Goal: Complete application form: Complete application form

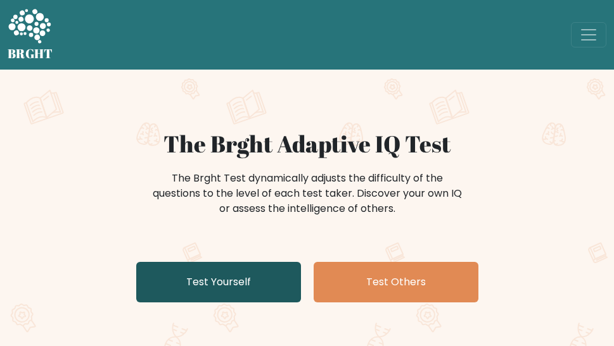
click at [260, 272] on link "Test Yourself" at bounding box center [218, 282] width 165 height 41
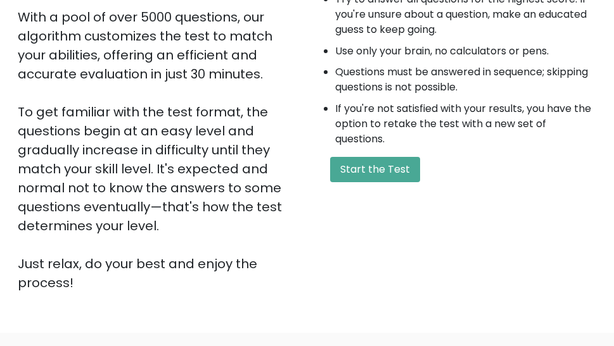
scroll to position [253, 0]
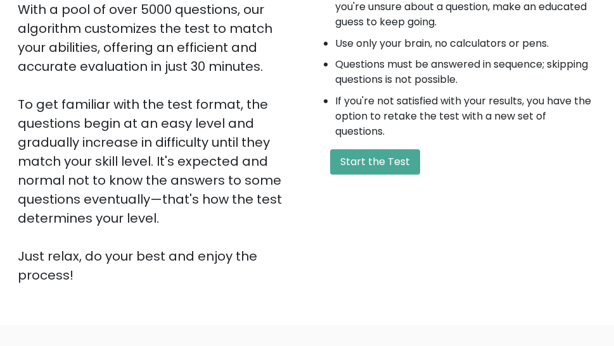
drag, startPoint x: 354, startPoint y: 164, endPoint x: 302, endPoint y: 192, distance: 59.5
click at [343, 172] on button "Start the Test" at bounding box center [375, 161] width 90 height 25
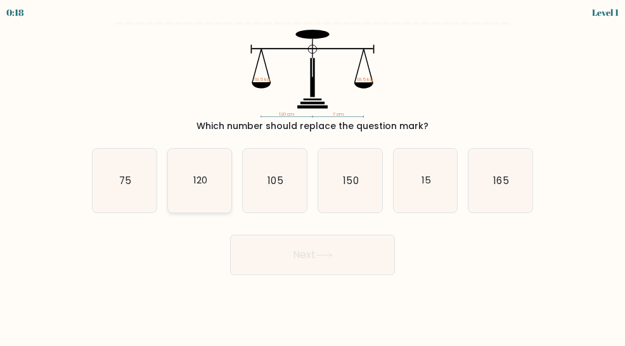
click at [200, 183] on text "120" at bounding box center [200, 180] width 14 height 13
click at [312, 177] on input "b. 120" at bounding box center [312, 175] width 1 height 3
radio input "true"
click at [322, 256] on icon at bounding box center [323, 255] width 17 height 7
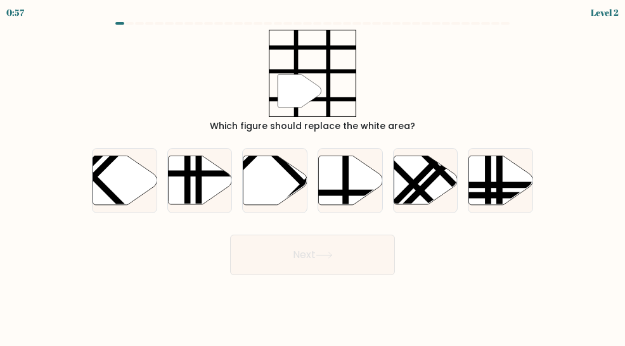
drag, startPoint x: 338, startPoint y: 194, endPoint x: 353, endPoint y: 231, distance: 38.9
click at [346, 196] on g at bounding box center [369, 155] width 129 height 129
click at [313, 177] on input "d." at bounding box center [312, 175] width 1 height 3
radio input "true"
click at [357, 239] on button "Next" at bounding box center [312, 255] width 165 height 41
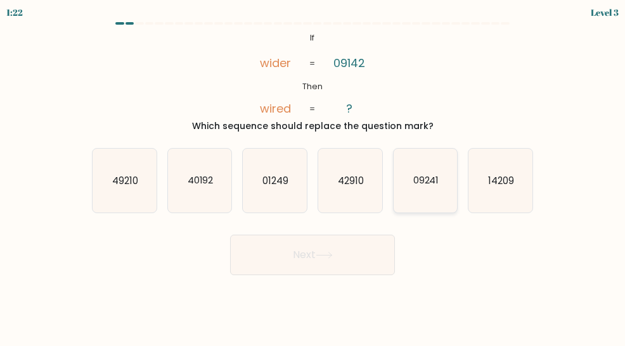
click at [412, 171] on icon "09241" at bounding box center [425, 181] width 64 height 64
click at [313, 174] on input "e. 09241" at bounding box center [312, 175] width 1 height 3
radio input "true"
drag, startPoint x: 352, startPoint y: 239, endPoint x: 365, endPoint y: 209, distance: 32.6
click at [351, 236] on button "Next" at bounding box center [312, 255] width 165 height 41
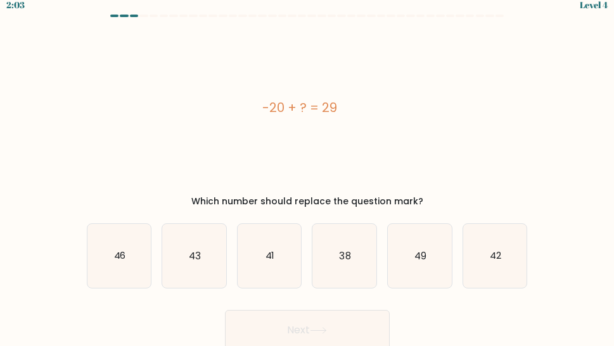
scroll to position [12, 0]
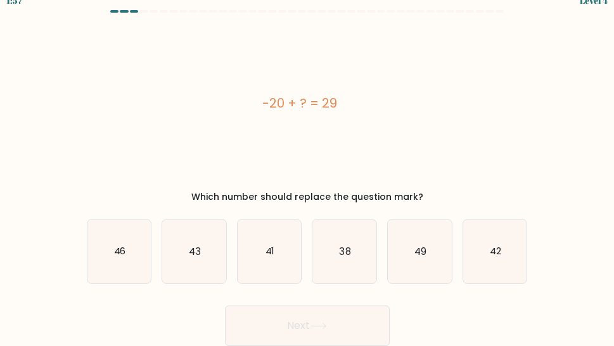
drag, startPoint x: 300, startPoint y: 238, endPoint x: 240, endPoint y: 125, distance: 127.8
click at [240, 125] on div "-20 + ? = 29" at bounding box center [300, 103] width 426 height 171
drag, startPoint x: 421, startPoint y: 266, endPoint x: 412, endPoint y: 275, distance: 12.1
click at [419, 267] on icon "49" at bounding box center [420, 252] width 64 height 64
click at [308, 165] on input "e. 49" at bounding box center [307, 163] width 1 height 3
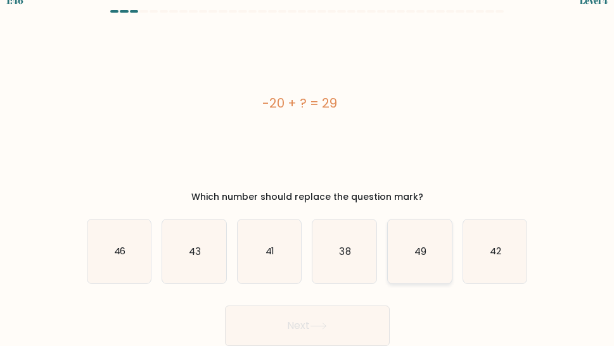
radio input "true"
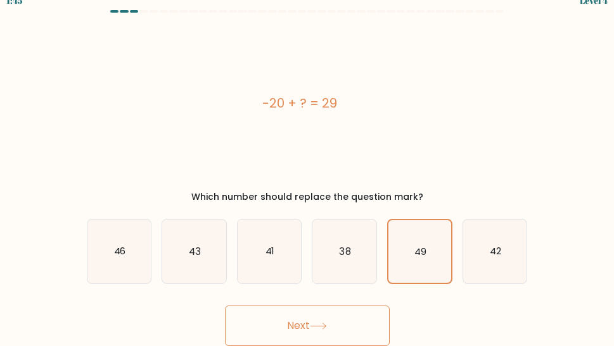
drag, startPoint x: 374, startPoint y: 325, endPoint x: 381, endPoint y: 319, distance: 9.5
click at [376, 324] on button "Next" at bounding box center [307, 326] width 165 height 41
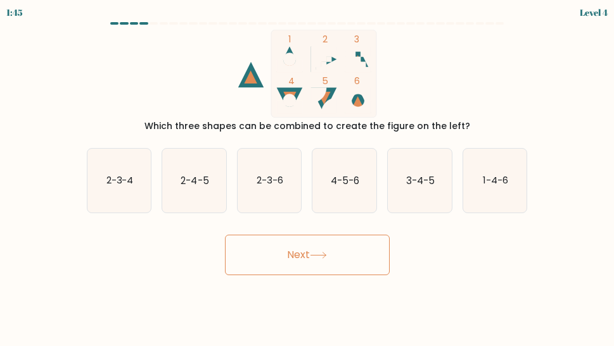
scroll to position [0, 0]
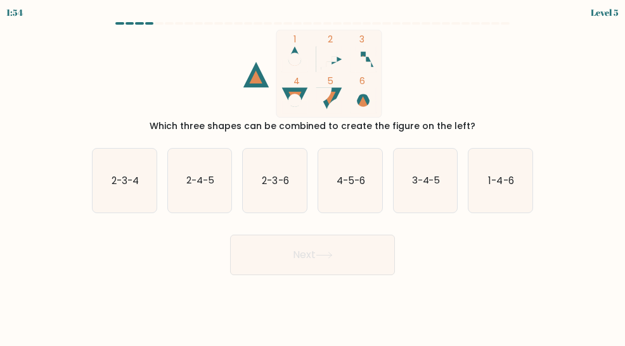
drag, startPoint x: 440, startPoint y: 188, endPoint x: 298, endPoint y: 233, distance: 148.8
click at [326, 222] on form at bounding box center [312, 148] width 625 height 253
click at [502, 206] on icon "1-4-6" at bounding box center [500, 181] width 64 height 64
click at [313, 177] on input "f. 1-4-6" at bounding box center [312, 175] width 1 height 3
radio input "true"
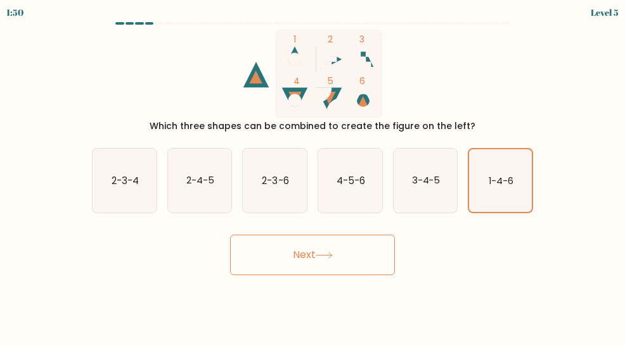
drag, startPoint x: 373, startPoint y: 265, endPoint x: 380, endPoint y: 249, distance: 17.9
click at [372, 260] on button "Next" at bounding box center [312, 255] width 165 height 41
click at [300, 244] on button "Next" at bounding box center [312, 255] width 165 height 41
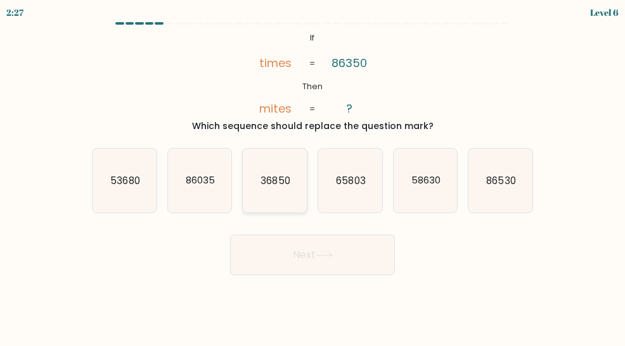
click at [284, 201] on icon "36850" at bounding box center [275, 181] width 64 height 64
click at [312, 177] on input "c. 36850" at bounding box center [312, 175] width 1 height 3
radio input "true"
click at [294, 254] on button "Next" at bounding box center [312, 255] width 165 height 41
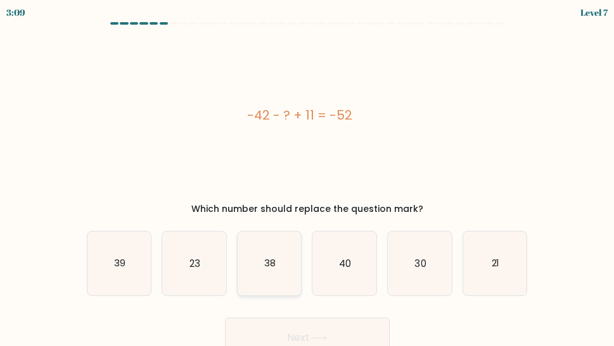
click at [285, 260] on icon "38" at bounding box center [270, 264] width 64 height 64
click at [307, 177] on input "c. 38" at bounding box center [307, 175] width 1 height 3
radio input "true"
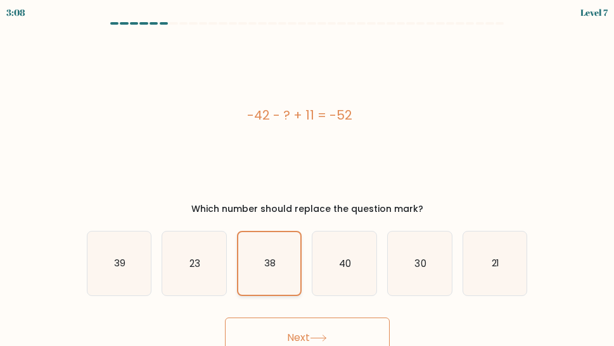
scroll to position [12, 0]
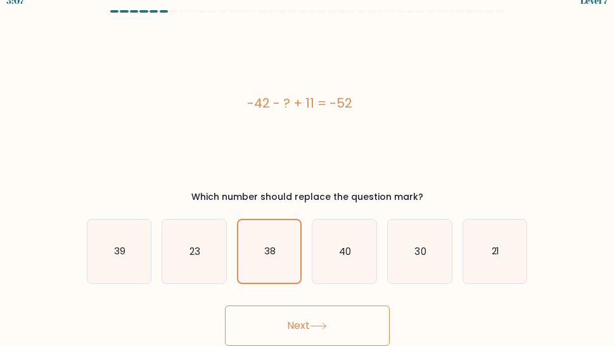
click at [295, 324] on button "Next" at bounding box center [307, 326] width 165 height 41
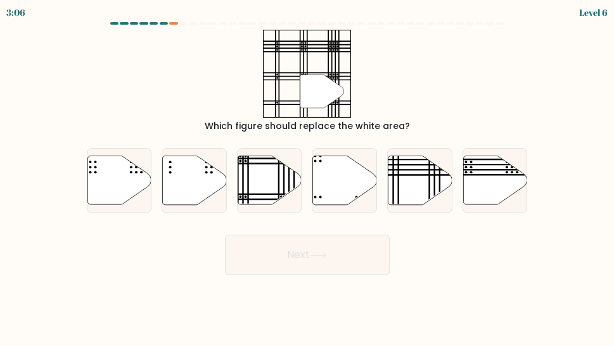
scroll to position [0, 0]
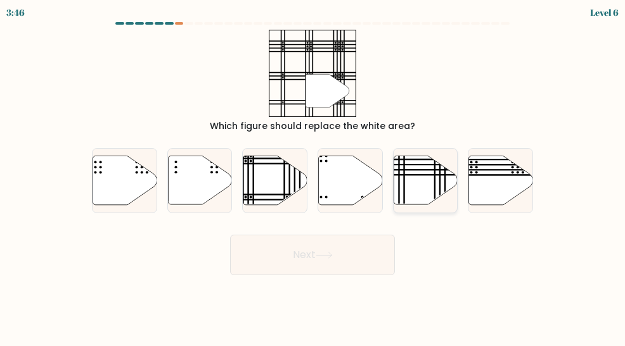
drag, startPoint x: 397, startPoint y: 181, endPoint x: 397, endPoint y: 194, distance: 13.3
click at [397, 194] on icon at bounding box center [425, 180] width 64 height 49
click at [313, 177] on input "e." at bounding box center [312, 175] width 1 height 3
radio input "true"
click at [364, 256] on button "Next" at bounding box center [312, 255] width 165 height 41
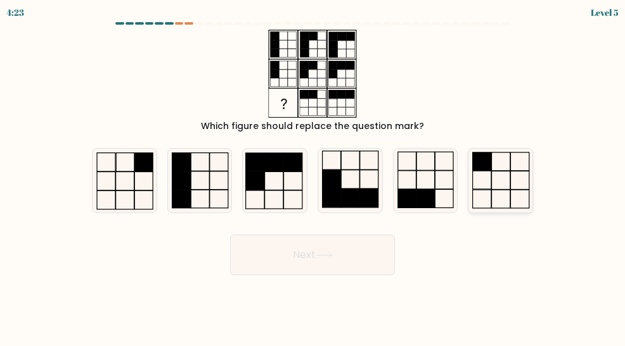
drag, startPoint x: 489, startPoint y: 175, endPoint x: 474, endPoint y: 196, distance: 25.3
click at [486, 183] on icon at bounding box center [500, 181] width 64 height 64
click at [313, 177] on input "f." at bounding box center [312, 175] width 1 height 3
radio input "true"
drag, startPoint x: 374, startPoint y: 263, endPoint x: 374, endPoint y: 253, distance: 9.5
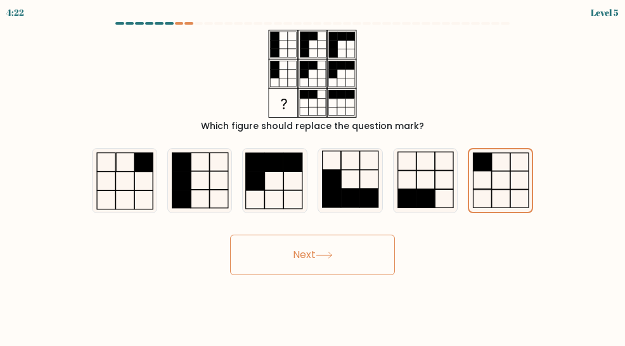
click at [374, 254] on button "Next" at bounding box center [312, 255] width 165 height 41
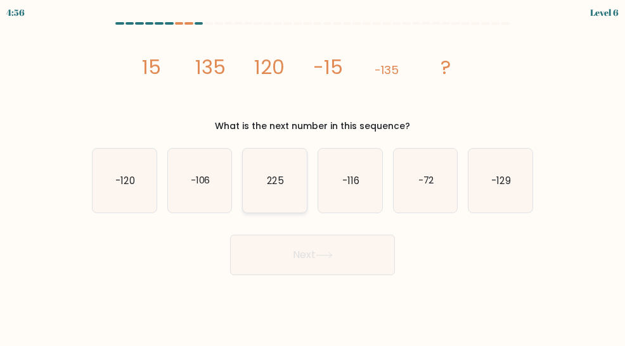
drag, startPoint x: 136, startPoint y: 181, endPoint x: 297, endPoint y: 181, distance: 160.9
click at [145, 181] on icon "-120" at bounding box center [124, 181] width 64 height 64
click at [312, 177] on input "a. -120" at bounding box center [312, 175] width 1 height 3
radio input "true"
click at [350, 243] on button "Next" at bounding box center [312, 255] width 165 height 41
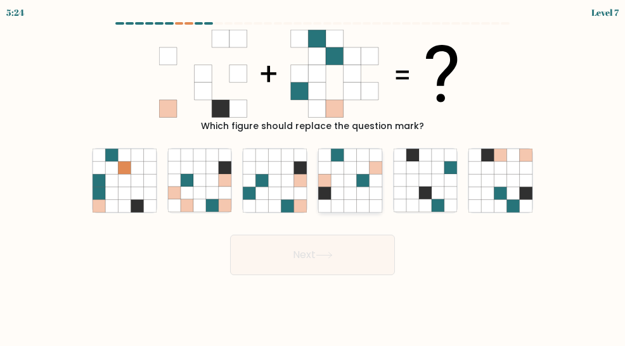
click at [374, 193] on icon at bounding box center [375, 193] width 13 height 13
click at [313, 177] on input "d." at bounding box center [312, 175] width 1 height 3
radio input "true"
click at [361, 248] on button "Next" at bounding box center [312, 255] width 165 height 41
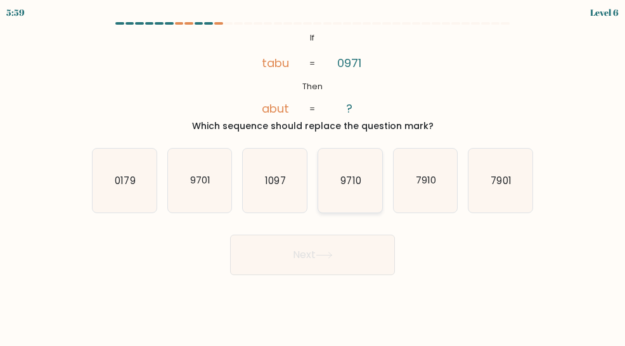
click at [357, 198] on icon "9710" at bounding box center [350, 181] width 64 height 64
click at [313, 177] on input "d. 9710" at bounding box center [312, 175] width 1 height 3
radio input "true"
click at [340, 252] on button "Next" at bounding box center [312, 255] width 165 height 41
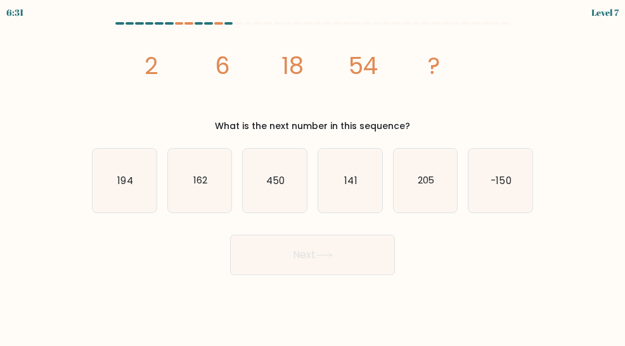
drag, startPoint x: 338, startPoint y: 205, endPoint x: 334, endPoint y: 265, distance: 59.6
click at [334, 234] on form at bounding box center [312, 148] width 625 height 253
click at [372, 195] on icon "141" at bounding box center [350, 181] width 64 height 64
click at [313, 177] on input "d. 141" at bounding box center [312, 175] width 1 height 3
radio input "true"
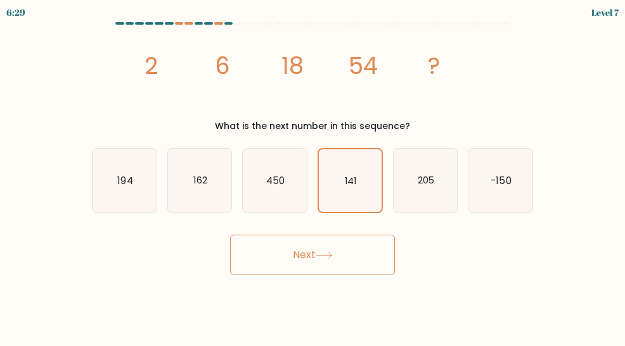
click at [331, 257] on icon at bounding box center [323, 256] width 15 height 6
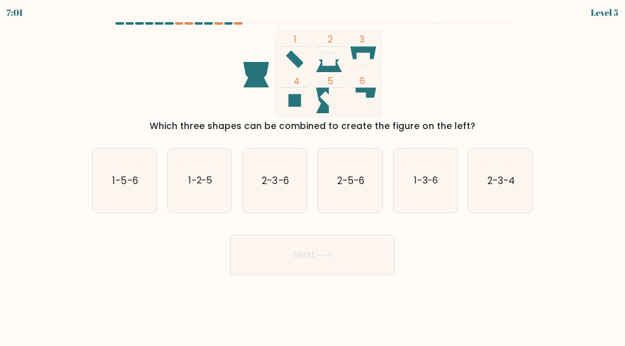
drag, startPoint x: 492, startPoint y: 189, endPoint x: 388, endPoint y: 243, distance: 117.3
click at [466, 208] on div "f. 2-3-4" at bounding box center [499, 180] width 75 height 65
click at [524, 196] on icon "2-3-4" at bounding box center [500, 181] width 64 height 64
click at [313, 177] on input "f. 2-3-4" at bounding box center [312, 175] width 1 height 3
radio input "true"
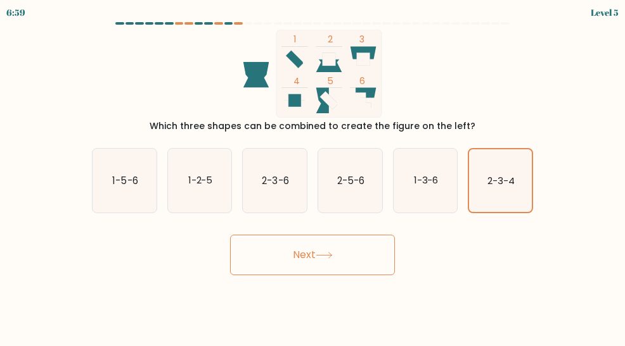
click at [368, 250] on button "Next" at bounding box center [312, 255] width 165 height 41
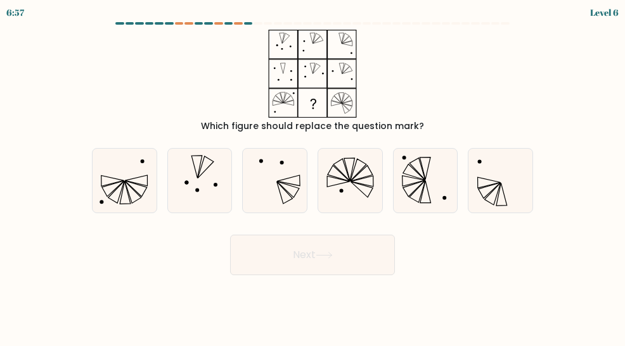
click at [368, 248] on button "Next" at bounding box center [312, 255] width 165 height 41
click at [352, 162] on icon at bounding box center [350, 181] width 64 height 64
click at [313, 174] on input "d." at bounding box center [312, 175] width 1 height 3
radio input "true"
click at [405, 196] on icon at bounding box center [425, 181] width 64 height 64
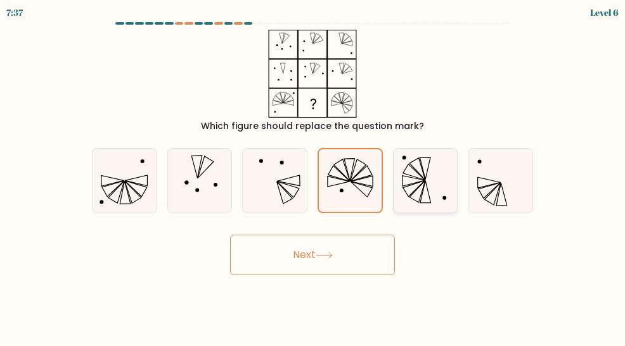
click at [313, 177] on input "e." at bounding box center [312, 175] width 1 height 3
radio input "true"
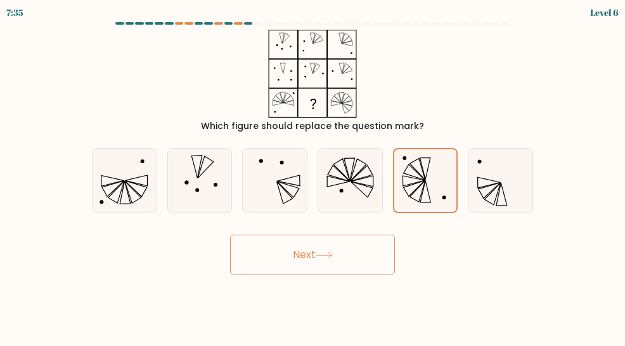
click at [343, 253] on button "Next" at bounding box center [312, 255] width 165 height 41
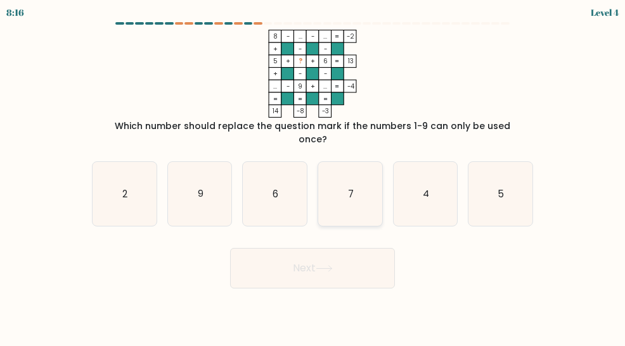
click at [352, 187] on text "7" at bounding box center [351, 193] width 6 height 13
click at [313, 177] on input "d. 7" at bounding box center [312, 175] width 1 height 3
radio input "true"
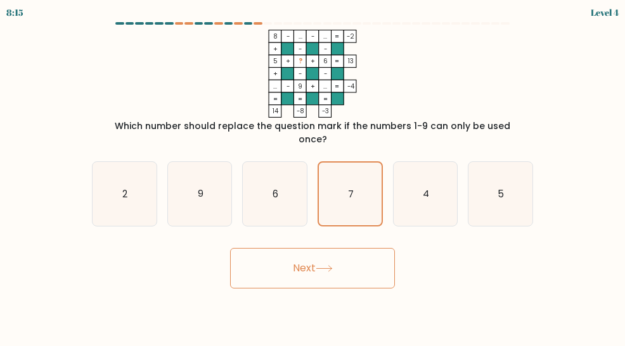
click at [351, 251] on button "Next" at bounding box center [312, 268] width 165 height 41
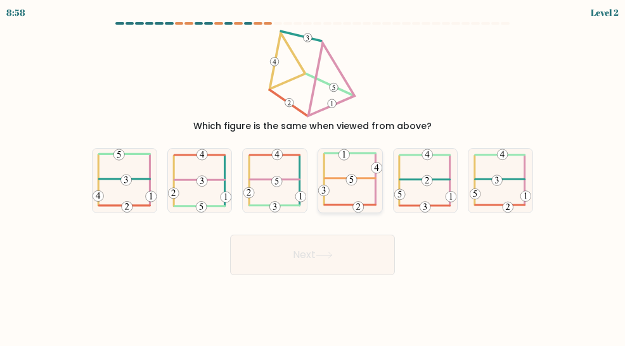
drag, startPoint x: 355, startPoint y: 188, endPoint x: 356, endPoint y: 199, distance: 10.8
click at [356, 194] on icon at bounding box center [350, 181] width 64 height 64
click at [313, 177] on input "d." at bounding box center [312, 175] width 1 height 3
radio input "true"
click at [350, 254] on button "Next" at bounding box center [312, 255] width 165 height 41
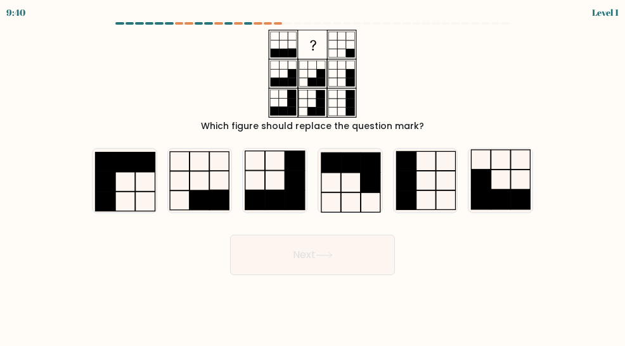
click at [353, 189] on icon at bounding box center [350, 181] width 64 height 64
click at [313, 177] on input "d." at bounding box center [312, 175] width 1 height 3
radio input "true"
click at [345, 258] on button "Next" at bounding box center [312, 255] width 165 height 41
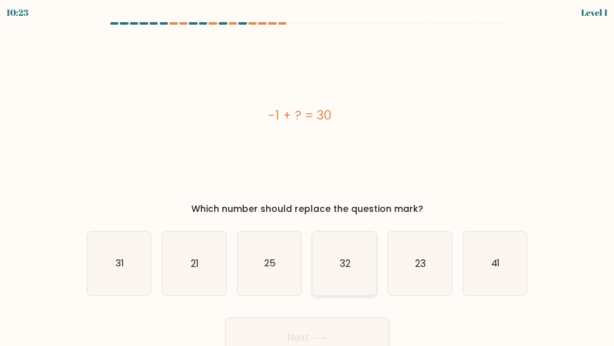
click at [341, 259] on text "32" at bounding box center [345, 263] width 11 height 13
click at [308, 177] on input "d. 32" at bounding box center [307, 175] width 1 height 3
radio input "true"
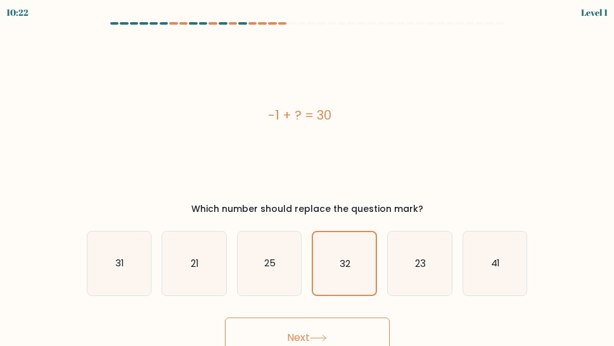
click at [323, 321] on button "Next" at bounding box center [307, 338] width 165 height 41
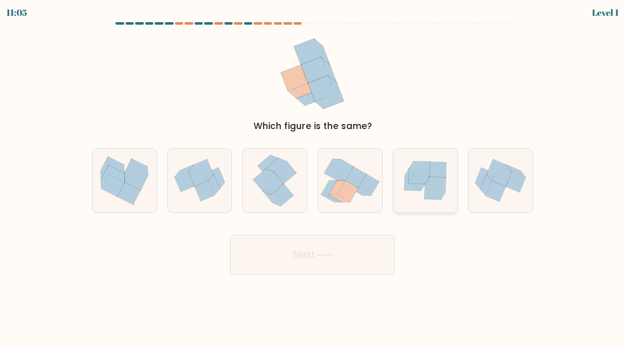
click at [433, 205] on icon at bounding box center [425, 180] width 64 height 59
click at [313, 177] on input "e." at bounding box center [312, 175] width 1 height 3
radio input "true"
click at [365, 248] on button "Next" at bounding box center [312, 255] width 165 height 41
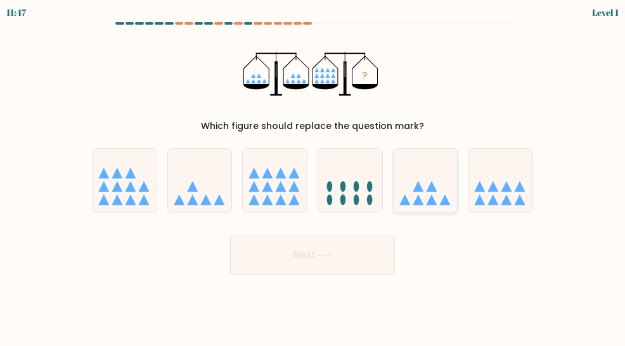
click at [434, 189] on icon at bounding box center [431, 186] width 11 height 11
click at [313, 177] on input "e." at bounding box center [312, 175] width 1 height 3
radio input "true"
click at [345, 248] on button "Next" at bounding box center [312, 255] width 165 height 41
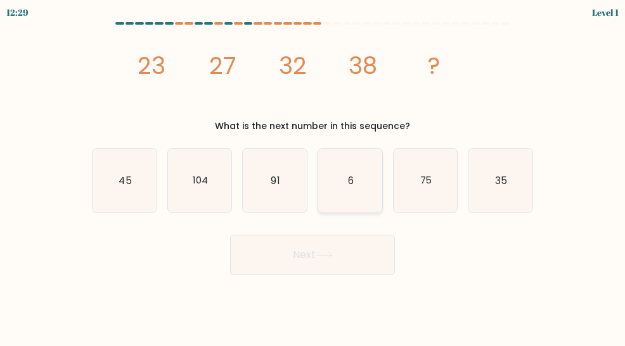
click at [357, 165] on icon "6" at bounding box center [350, 181] width 64 height 64
click at [313, 174] on input "d. 6" at bounding box center [312, 175] width 1 height 3
radio input "true"
click at [199, 189] on icon "104" at bounding box center [200, 181] width 64 height 64
drag, startPoint x: 219, startPoint y: 186, endPoint x: 220, endPoint y: 206, distance: 21.0
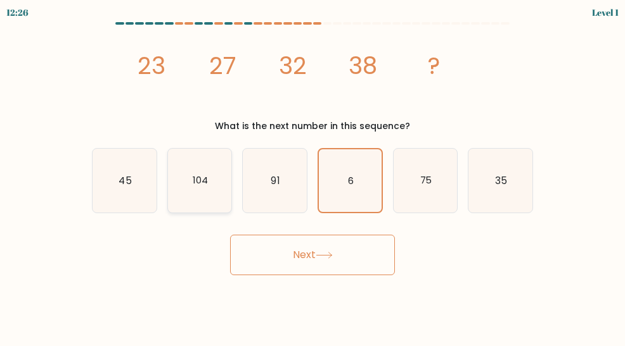
click at [219, 187] on icon "104" at bounding box center [200, 181] width 64 height 64
click at [312, 177] on input "b. 104" at bounding box center [312, 175] width 1 height 3
radio input "true"
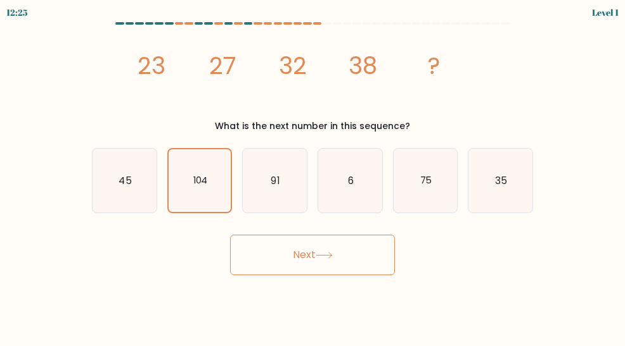
click at [267, 248] on button "Next" at bounding box center [312, 255] width 165 height 41
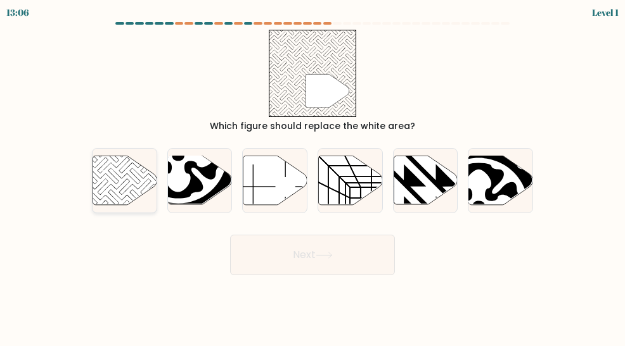
click at [139, 206] on div at bounding box center [124, 180] width 65 height 65
click at [312, 177] on input "a." at bounding box center [312, 175] width 1 height 3
radio input "true"
click at [303, 260] on button "Next" at bounding box center [312, 255] width 165 height 41
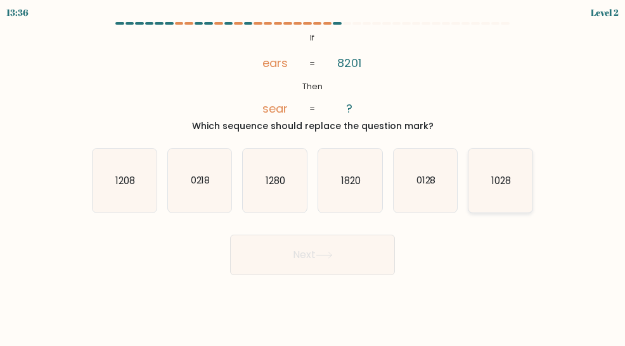
click at [519, 199] on icon "1028" at bounding box center [500, 181] width 64 height 64
click at [313, 177] on input "f. 1028" at bounding box center [312, 175] width 1 height 3
radio input "true"
drag, startPoint x: 303, startPoint y: 231, endPoint x: 305, endPoint y: 240, distance: 9.1
click at [305, 236] on div "Next" at bounding box center [312, 252] width 456 height 47
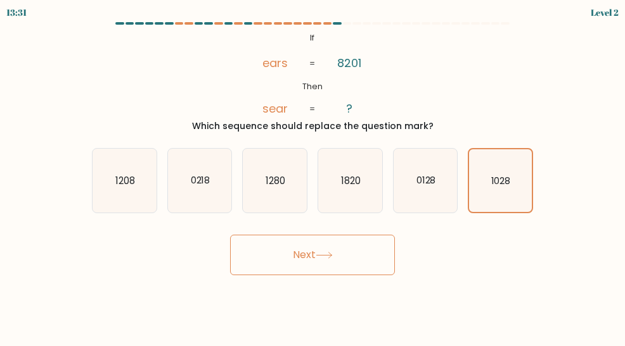
click at [309, 253] on button "Next" at bounding box center [312, 255] width 165 height 41
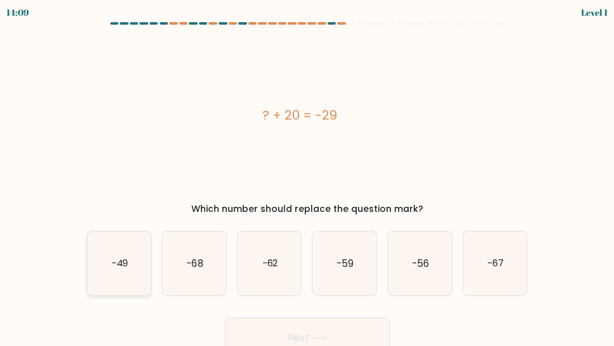
click at [132, 279] on icon "-49" at bounding box center [119, 264] width 64 height 64
click at [307, 177] on input "a. -49" at bounding box center [307, 175] width 1 height 3
radio input "true"
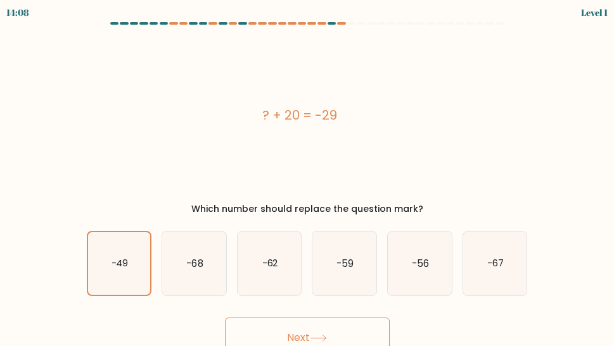
click at [282, 333] on button "Next" at bounding box center [307, 338] width 165 height 41
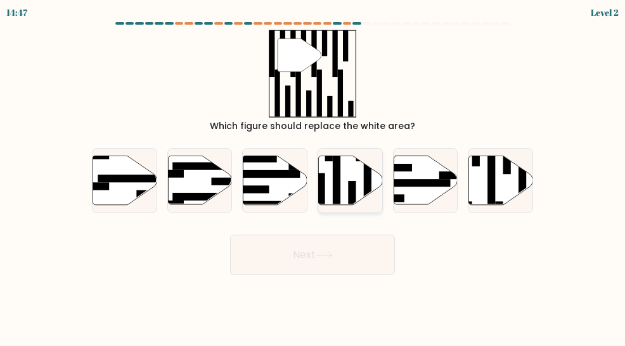
click at [341, 188] on icon at bounding box center [350, 180] width 64 height 49
click at [313, 177] on input "d." at bounding box center [312, 175] width 1 height 3
radio input "true"
click at [365, 253] on button "Next" at bounding box center [312, 255] width 165 height 41
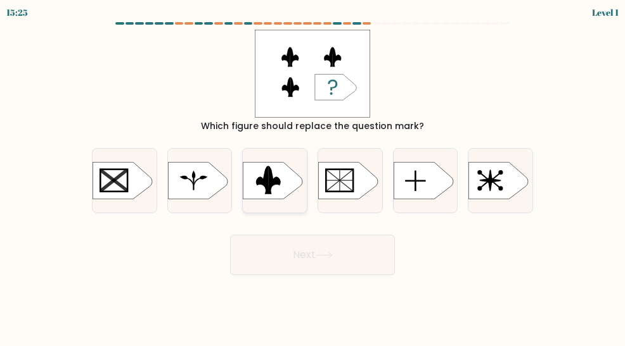
click at [272, 201] on div at bounding box center [274, 180] width 65 height 65
click at [312, 177] on input "c." at bounding box center [312, 175] width 1 height 3
radio input "true"
click at [317, 257] on button "Next" at bounding box center [312, 255] width 165 height 41
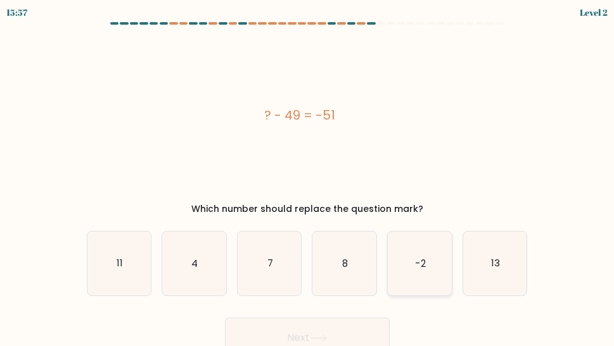
click at [404, 280] on icon "-2" at bounding box center [420, 264] width 64 height 64
click at [308, 177] on input "e. -2" at bounding box center [307, 175] width 1 height 3
radio input "true"
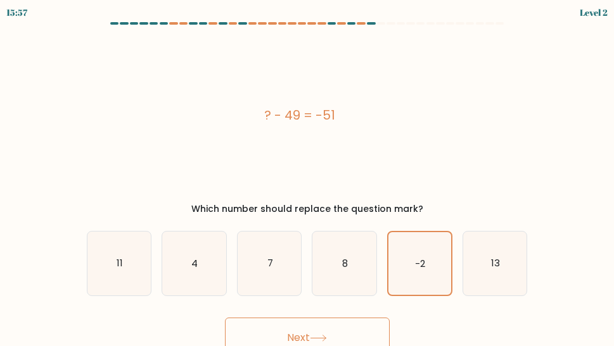
click at [364, 334] on button "Next" at bounding box center [307, 338] width 165 height 41
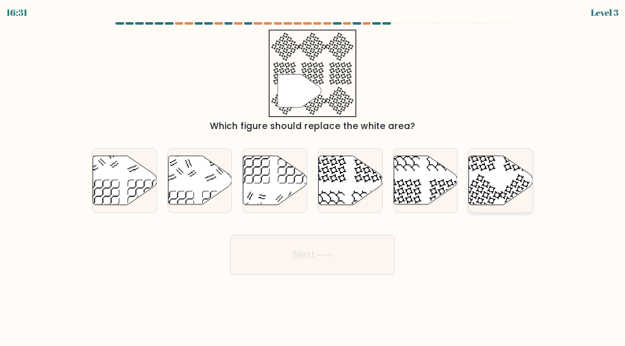
click at [474, 191] on icon at bounding box center [501, 180] width 64 height 49
click at [313, 177] on input "f." at bounding box center [312, 175] width 1 height 3
radio input "true"
click at [360, 265] on button "Next" at bounding box center [312, 255] width 165 height 41
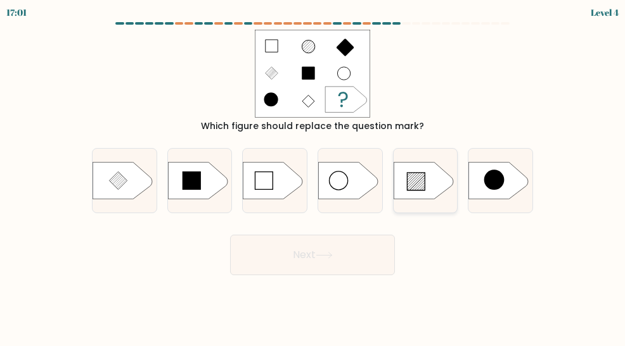
click at [417, 181] on line at bounding box center [415, 181] width 17 height 17
click at [313, 177] on input "e." at bounding box center [312, 175] width 1 height 3
radio input "true"
drag, startPoint x: 348, startPoint y: 255, endPoint x: 359, endPoint y: 240, distance: 18.1
click at [350, 253] on button "Next" at bounding box center [312, 255] width 165 height 41
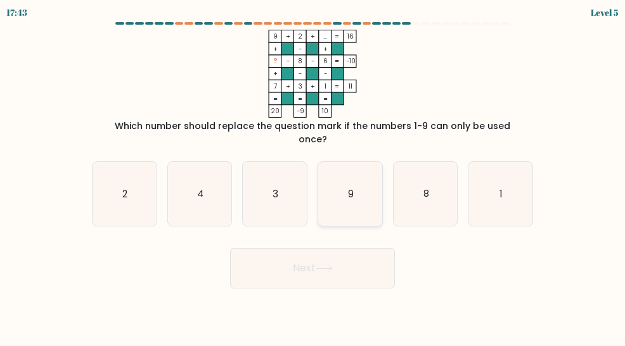
click at [362, 190] on icon "9" at bounding box center [350, 194] width 64 height 64
click at [313, 177] on input "d. 9" at bounding box center [312, 175] width 1 height 3
radio input "true"
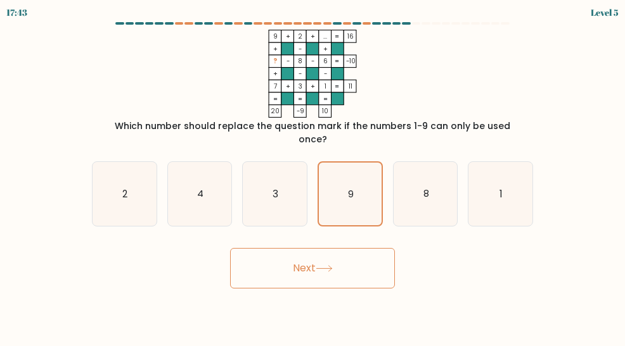
click at [354, 248] on button "Next" at bounding box center [312, 268] width 165 height 41
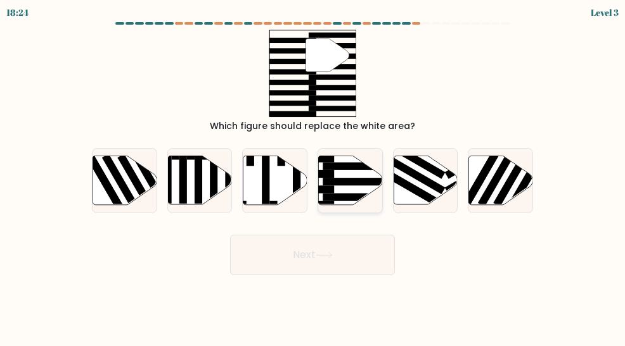
click at [357, 184] on rect at bounding box center [357, 182] width 70 height 8
click at [313, 177] on input "d." at bounding box center [312, 175] width 1 height 3
radio input "true"
click at [341, 263] on button "Next" at bounding box center [312, 255] width 165 height 41
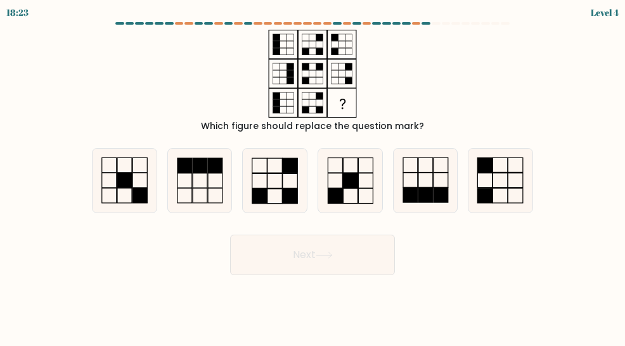
click at [344, 189] on rect at bounding box center [350, 196] width 15 height 15
click at [313, 177] on input "d." at bounding box center [312, 175] width 1 height 3
radio input "true"
drag, startPoint x: 337, startPoint y: 255, endPoint x: 337, endPoint y: 239, distance: 15.8
click at [337, 239] on button "Next" at bounding box center [312, 255] width 165 height 41
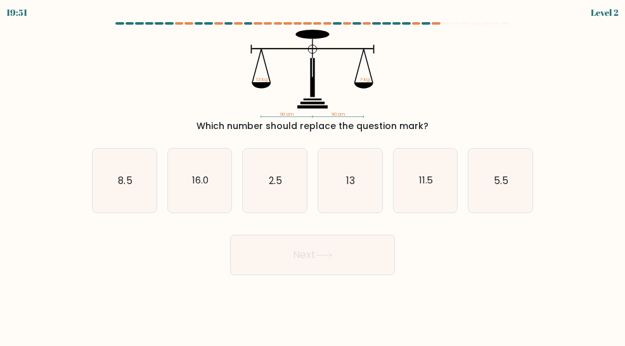
click at [366, 163] on icon "13" at bounding box center [350, 181] width 64 height 64
click at [313, 174] on input "d. 13" at bounding box center [312, 175] width 1 height 3
radio input "true"
click at [345, 249] on button "Next" at bounding box center [312, 255] width 165 height 41
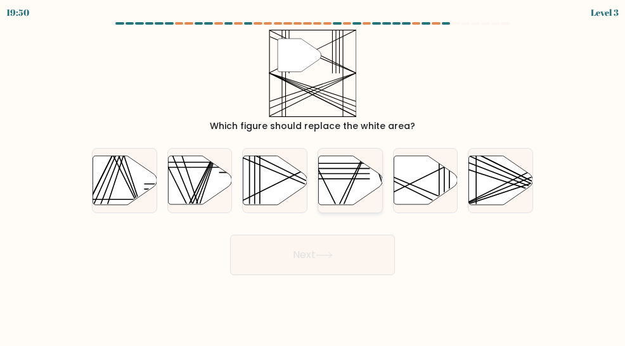
click at [359, 197] on icon at bounding box center [350, 180] width 64 height 49
click at [313, 177] on input "d." at bounding box center [312, 175] width 1 height 3
radio input "true"
click at [352, 255] on button "Next" at bounding box center [312, 255] width 165 height 41
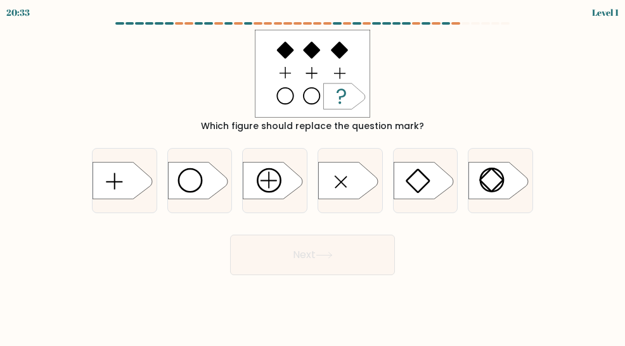
drag, startPoint x: 409, startPoint y: 189, endPoint x: 399, endPoint y: 215, distance: 28.5
click at [409, 196] on icon at bounding box center [423, 180] width 60 height 37
click at [313, 177] on input "e." at bounding box center [312, 175] width 1 height 3
radio input "true"
click at [331, 269] on button "Next" at bounding box center [312, 255] width 165 height 41
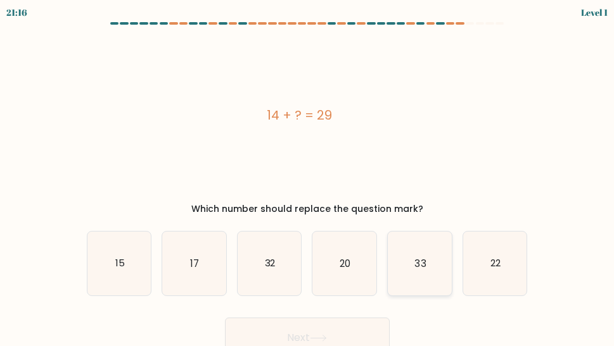
click at [421, 245] on icon "33" at bounding box center [420, 264] width 64 height 64
click at [308, 177] on input "e. 33" at bounding box center [307, 175] width 1 height 3
radio input "true"
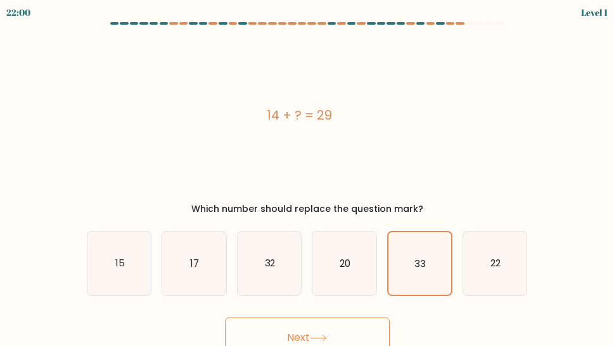
drag, startPoint x: 344, startPoint y: 341, endPoint x: 357, endPoint y: 327, distance: 18.4
click at [350, 333] on button "Next" at bounding box center [307, 338] width 165 height 41
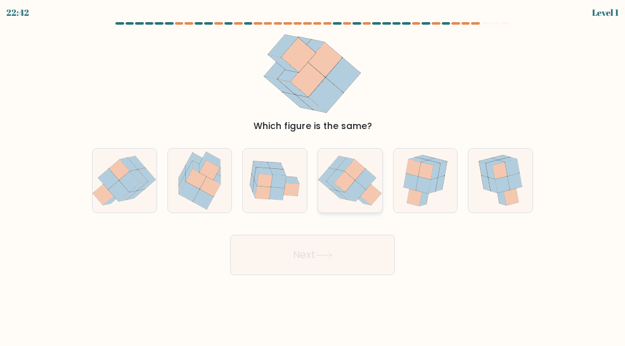
click at [364, 196] on icon at bounding box center [370, 194] width 21 height 21
click at [313, 177] on input "d." at bounding box center [312, 175] width 1 height 3
radio input "true"
drag, startPoint x: 220, startPoint y: 175, endPoint x: 246, endPoint y: 243, distance: 71.8
click at [220, 179] on icon at bounding box center [199, 181] width 55 height 64
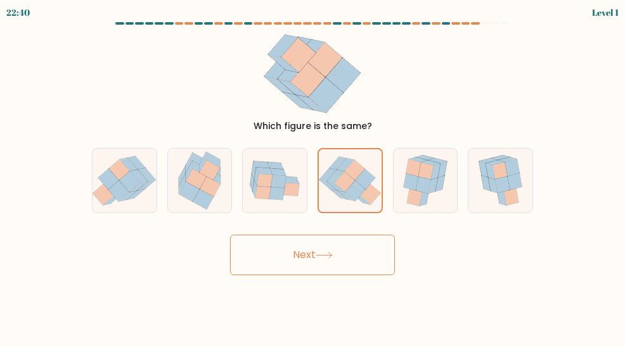
click at [312, 177] on input "b." at bounding box center [312, 175] width 1 height 3
radio input "true"
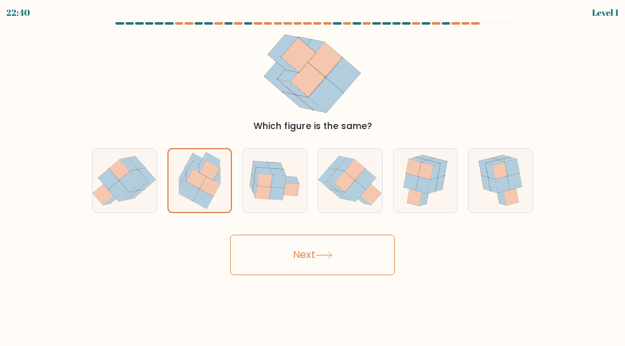
click at [277, 250] on button "Next" at bounding box center [312, 255] width 165 height 41
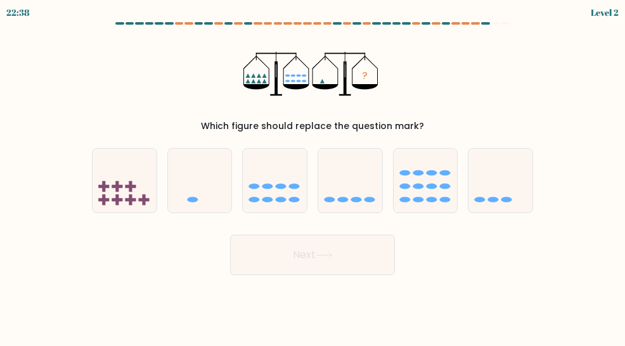
drag, startPoint x: 265, startPoint y: 189, endPoint x: 283, endPoint y: 246, distance: 59.3
click at [269, 194] on icon at bounding box center [275, 181] width 64 height 53
click at [312, 177] on input "c." at bounding box center [312, 175] width 1 height 3
radio input "true"
click at [297, 260] on button "Next" at bounding box center [312, 255] width 165 height 41
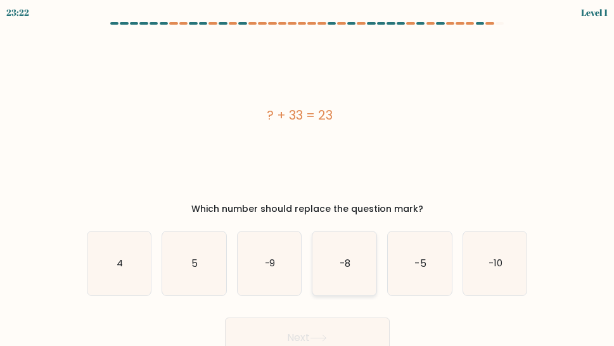
click at [344, 247] on icon "-8" at bounding box center [344, 264] width 64 height 64
click at [308, 177] on input "d. -8" at bounding box center [307, 175] width 1 height 3
radio input "true"
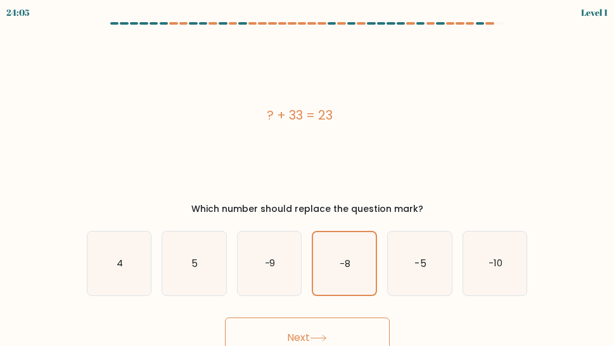
click at [337, 339] on button "Next" at bounding box center [307, 338] width 165 height 41
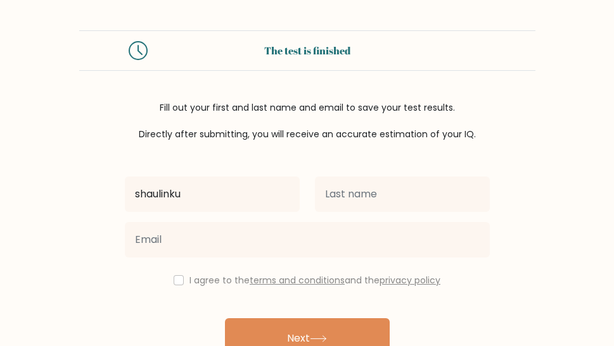
click at [168, 194] on input "shaulinku" at bounding box center [212, 194] width 175 height 35
click at [182, 194] on input "shaulinku" at bounding box center [212, 194] width 175 height 35
type input "shaulinku"
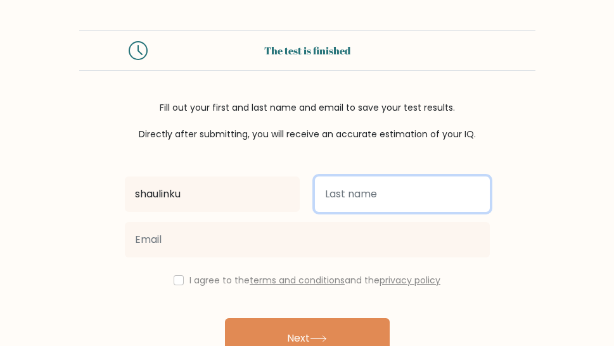
click at [340, 198] on input "text" at bounding box center [402, 194] width 175 height 35
type input "singh"
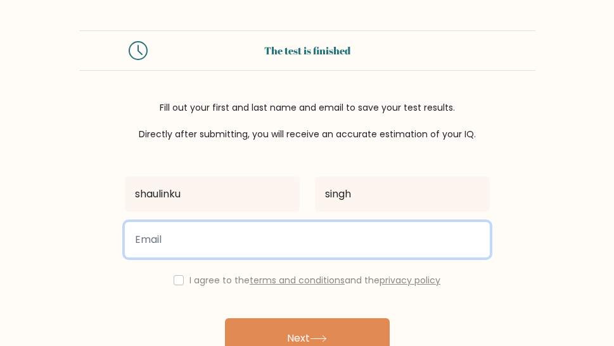
click at [322, 234] on input "email" at bounding box center [307, 239] width 365 height 35
type input "mamata#"
